Goal: Navigation & Orientation: Find specific page/section

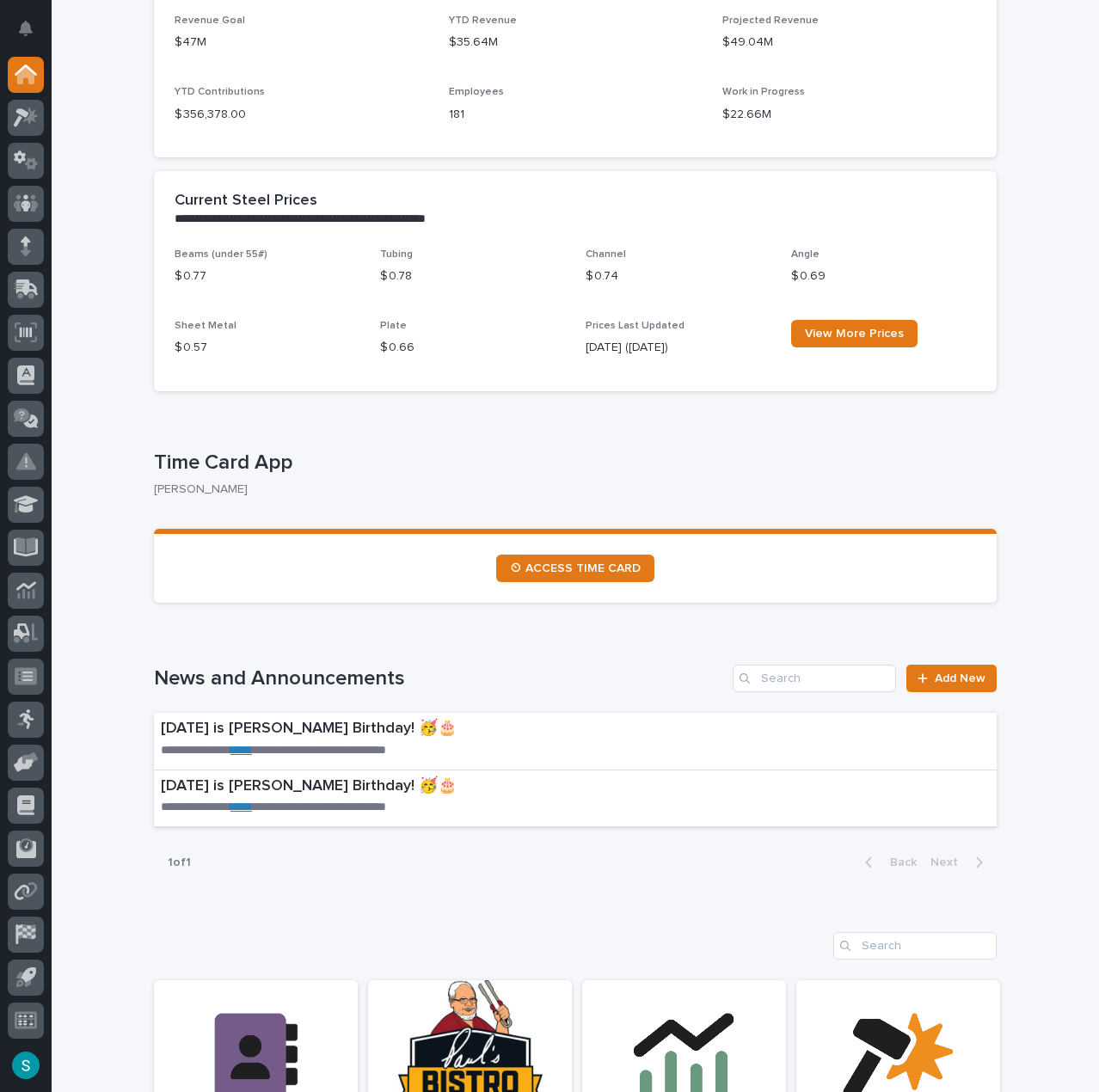
scroll to position [602, 0]
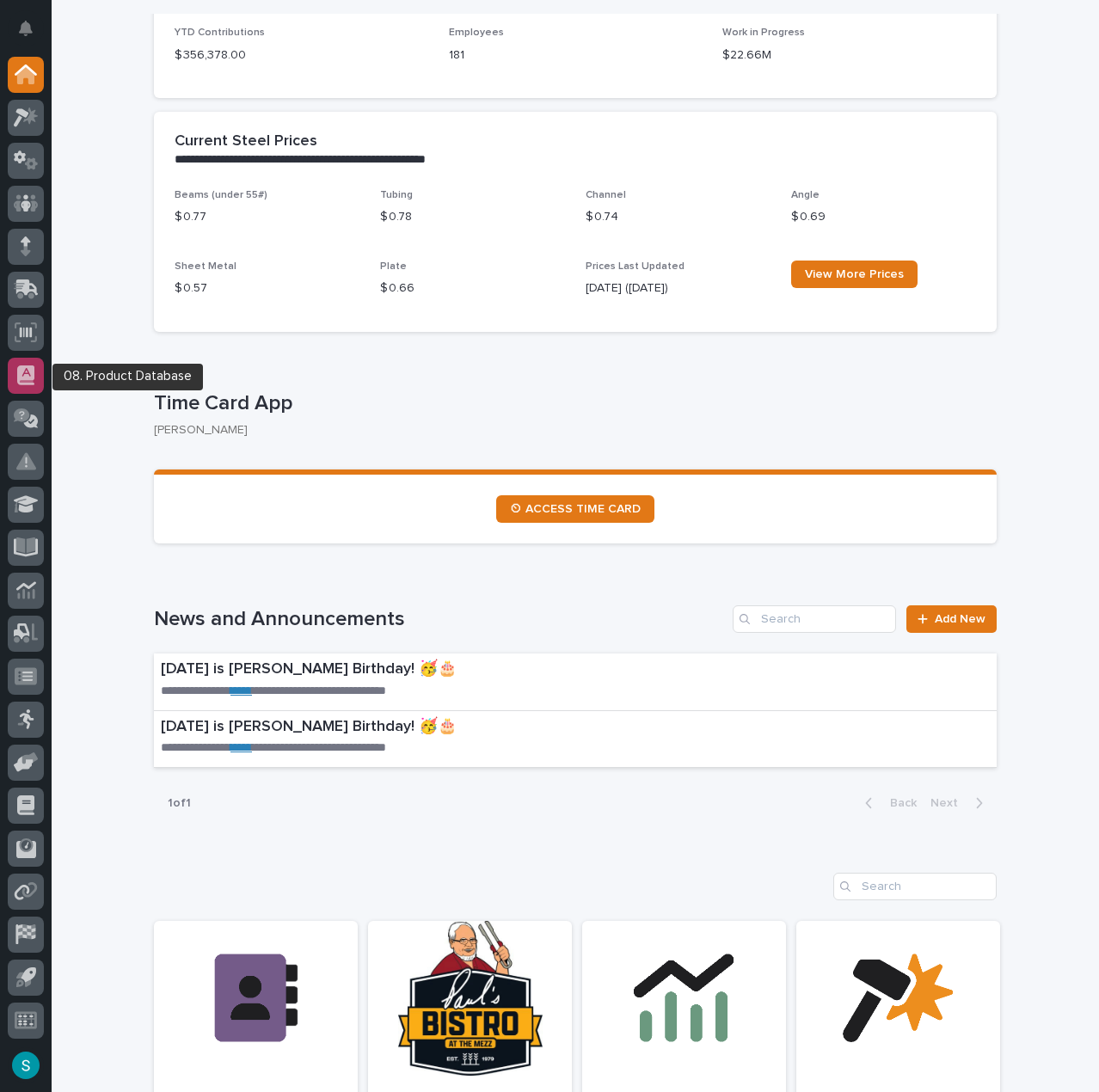
click at [34, 367] on icon at bounding box center [25, 376] width 17 height 20
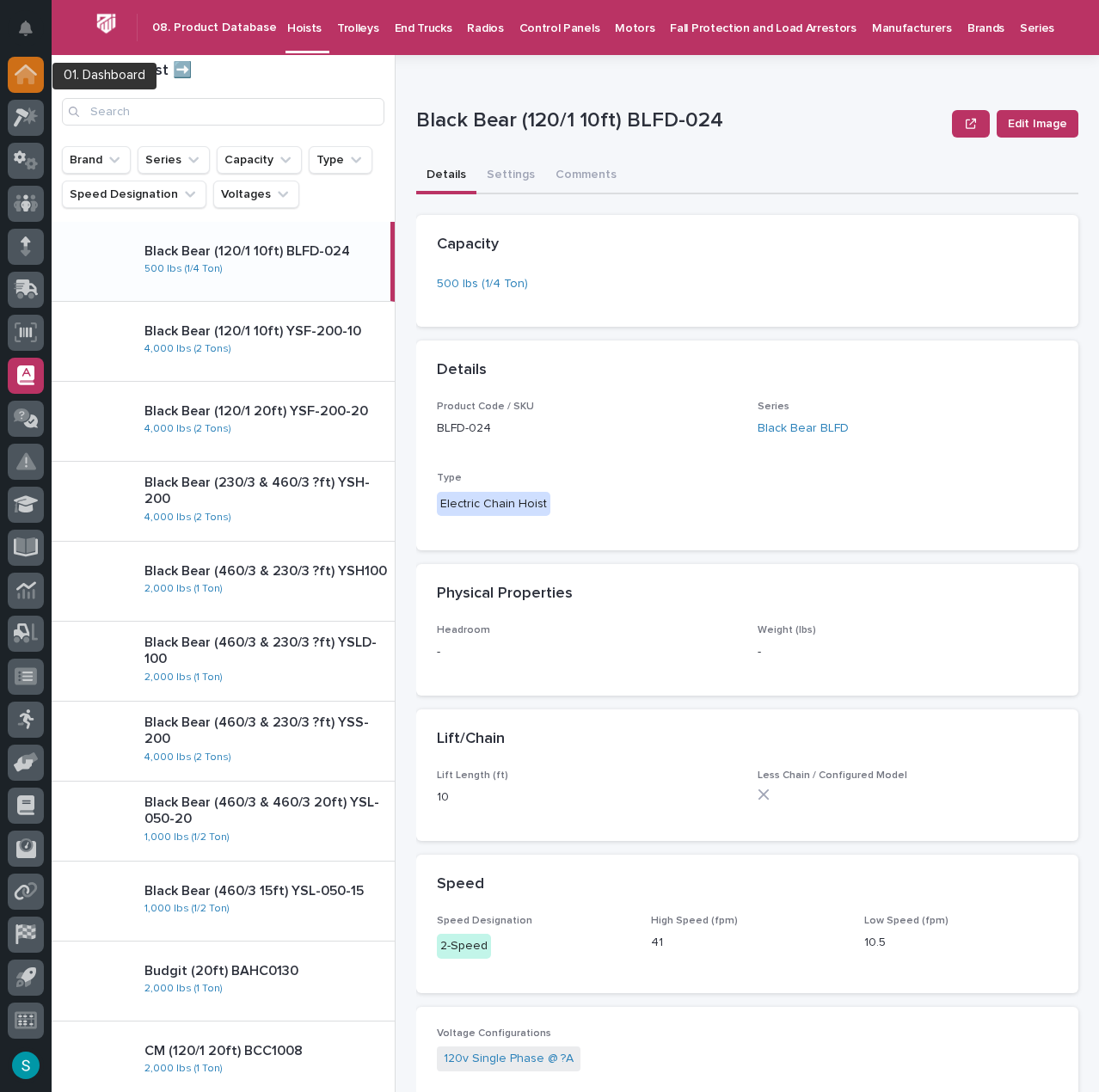
click at [24, 85] on div at bounding box center [26, 75] width 36 height 36
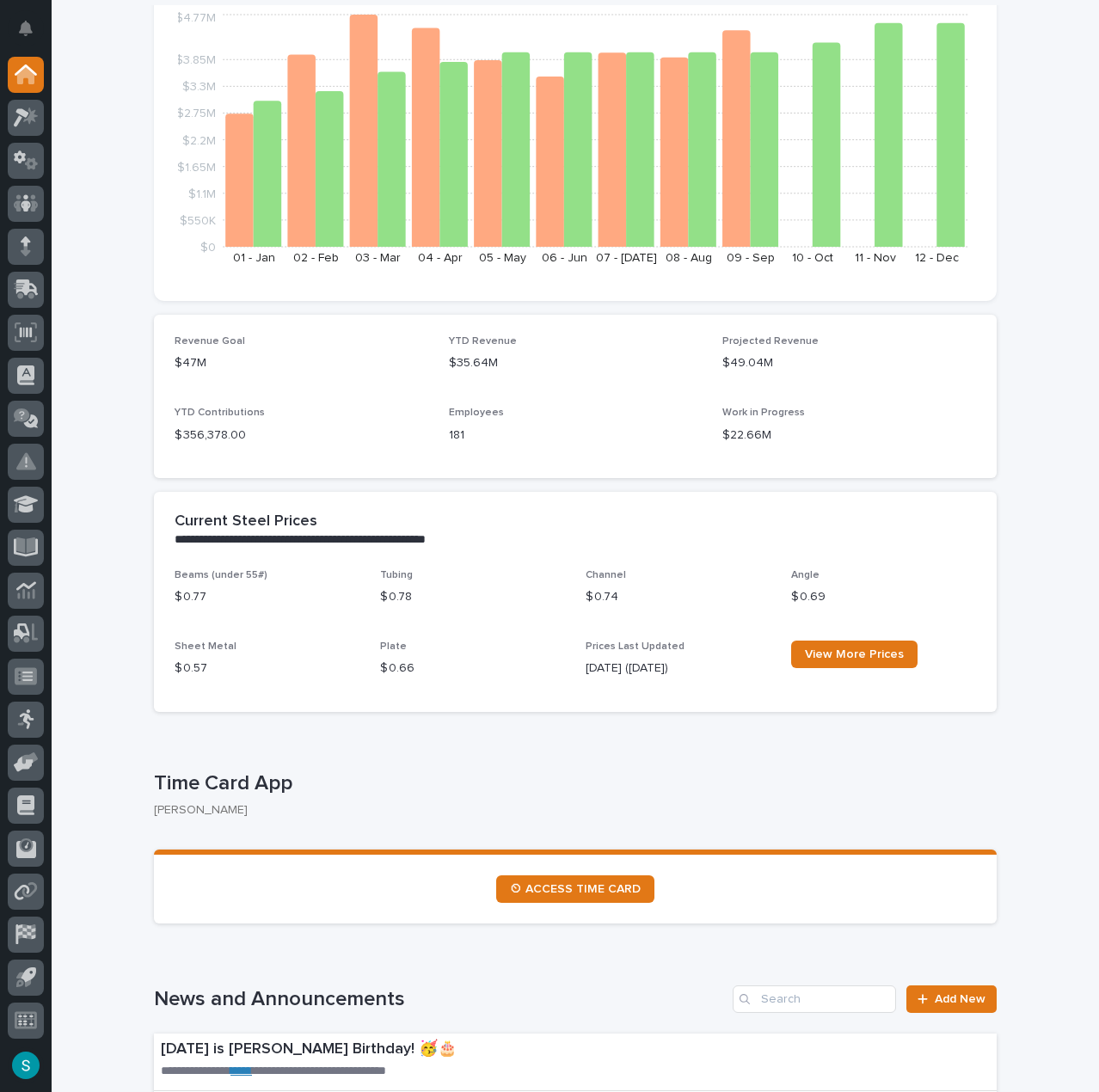
scroll to position [258, 0]
